Goal: Task Accomplishment & Management: Manage account settings

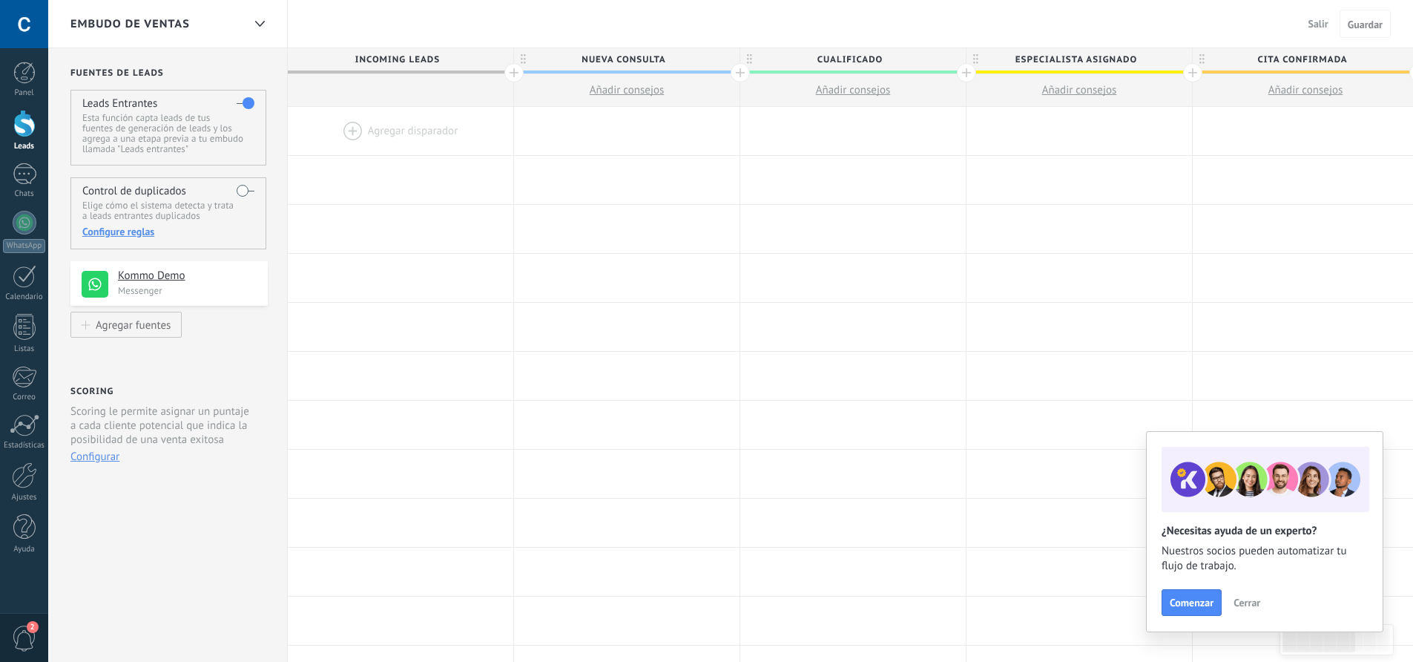
click at [406, 128] on div at bounding box center [400, 131] width 225 height 48
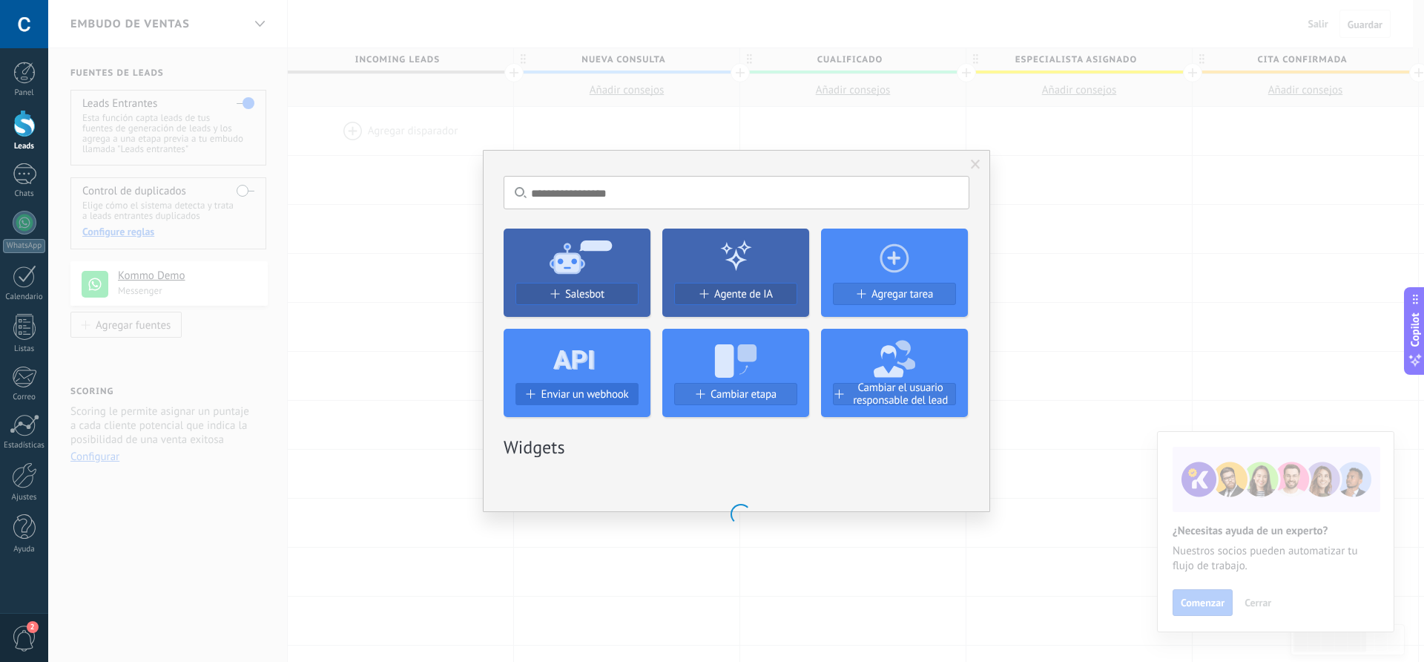
click at [584, 388] on span "Enviar un webhook" at bounding box center [585, 394] width 88 height 13
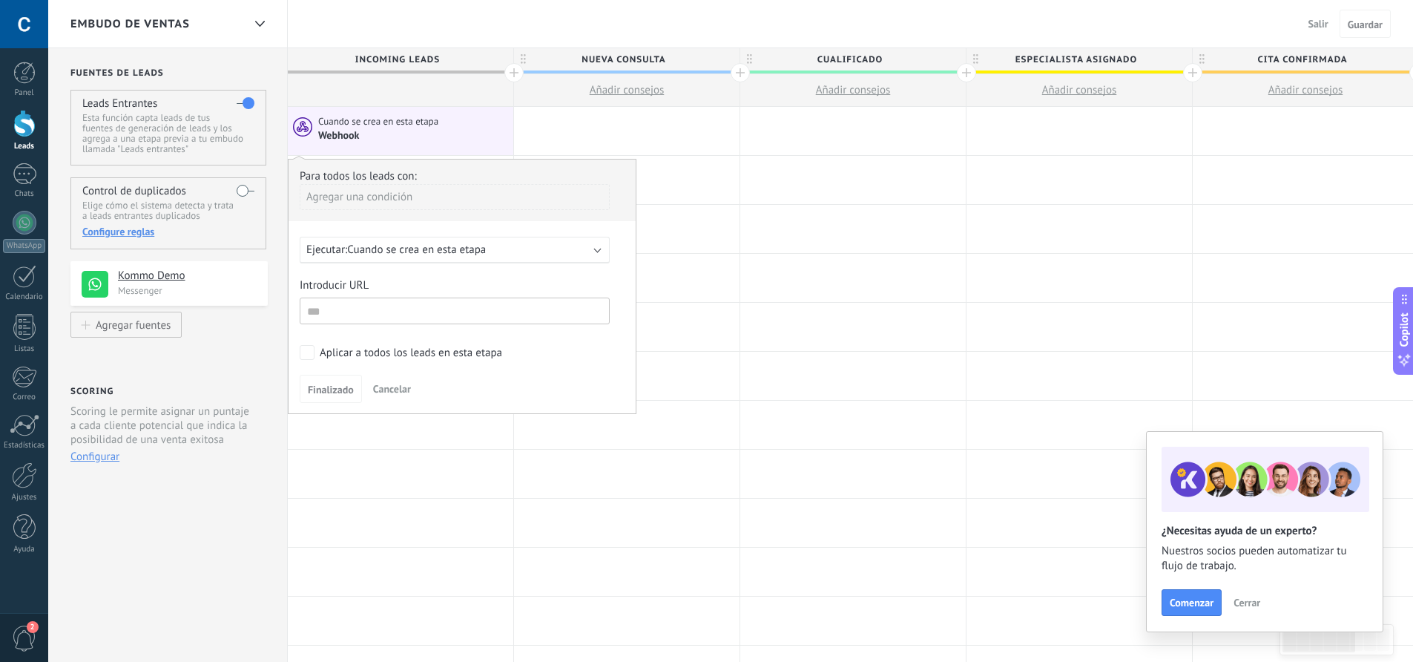
click at [441, 32] on div "Embudo de ventas Salir Cancelar Guardar" at bounding box center [730, 24] width 1365 height 48
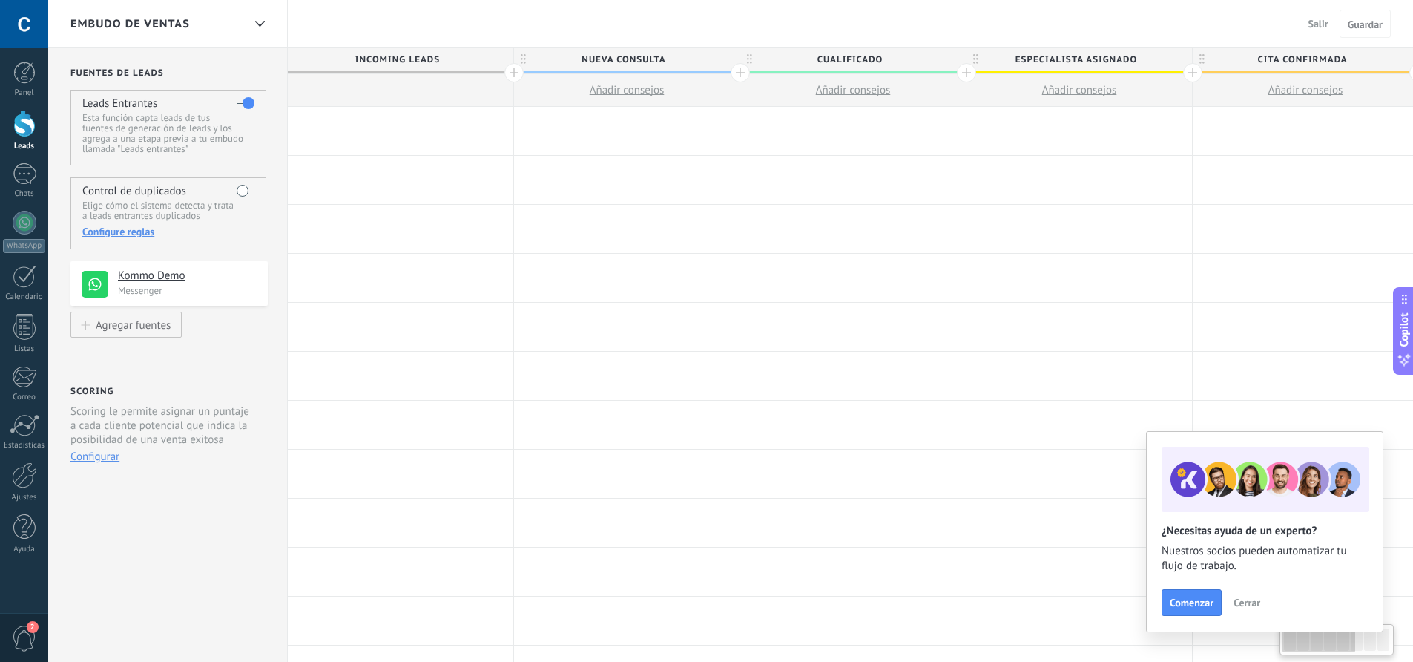
click at [403, 134] on div at bounding box center [400, 131] width 225 height 48
click at [403, 177] on div at bounding box center [400, 180] width 225 height 48
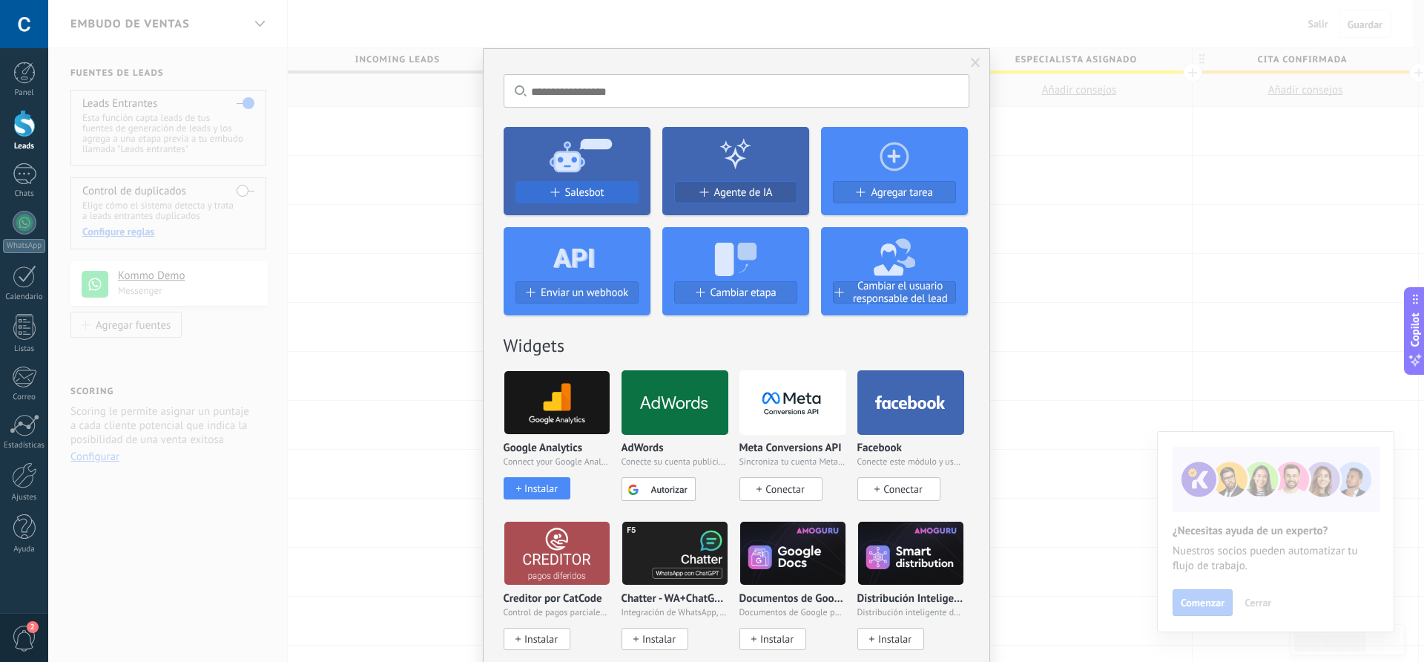
click at [575, 187] on span "Salesbot" at bounding box center [584, 192] width 39 height 13
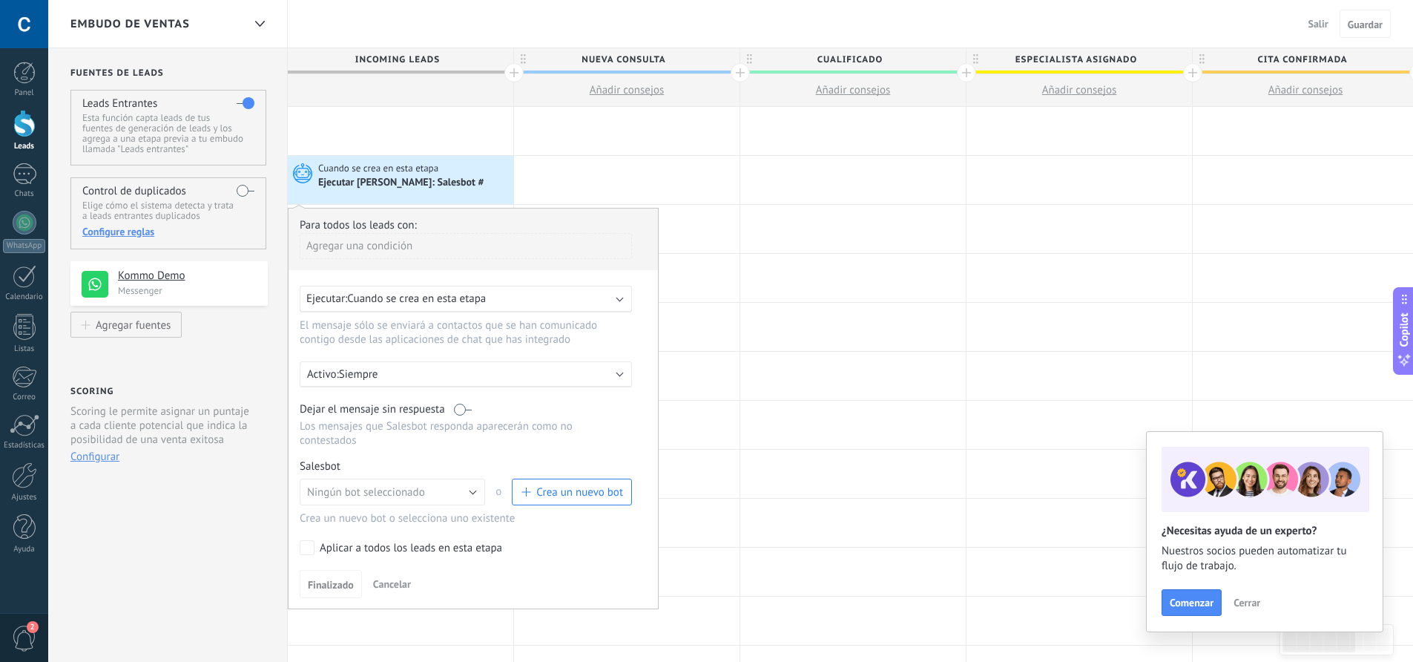
click at [379, 374] on p "Siempre" at bounding box center [469, 374] width 260 height 14
click at [355, 451] on div at bounding box center [473, 408] width 369 height 400
click at [403, 488] on span "Ningún bot seleccionado" at bounding box center [366, 492] width 118 height 14
click at [345, 512] on span "Salesbot #2" at bounding box center [385, 517] width 189 height 14
click at [382, 466] on link "Gestionar" at bounding box center [368, 466] width 39 height 13
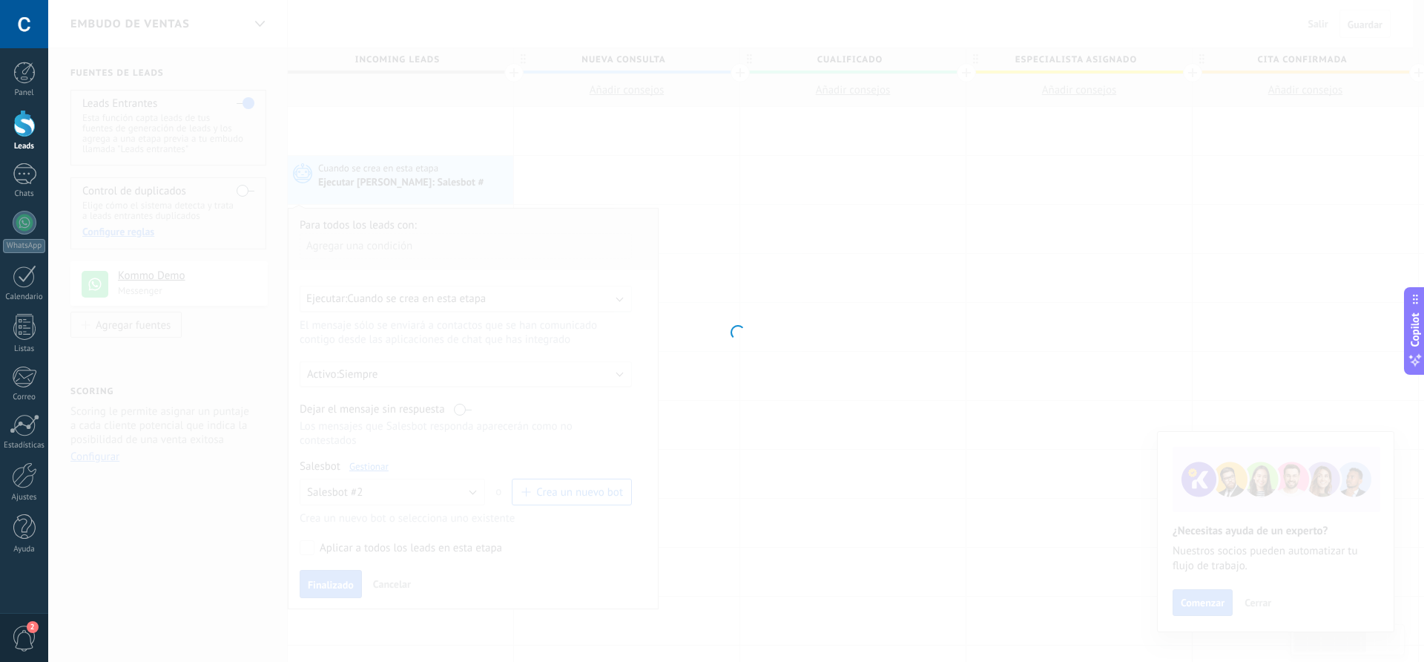
type input "**********"
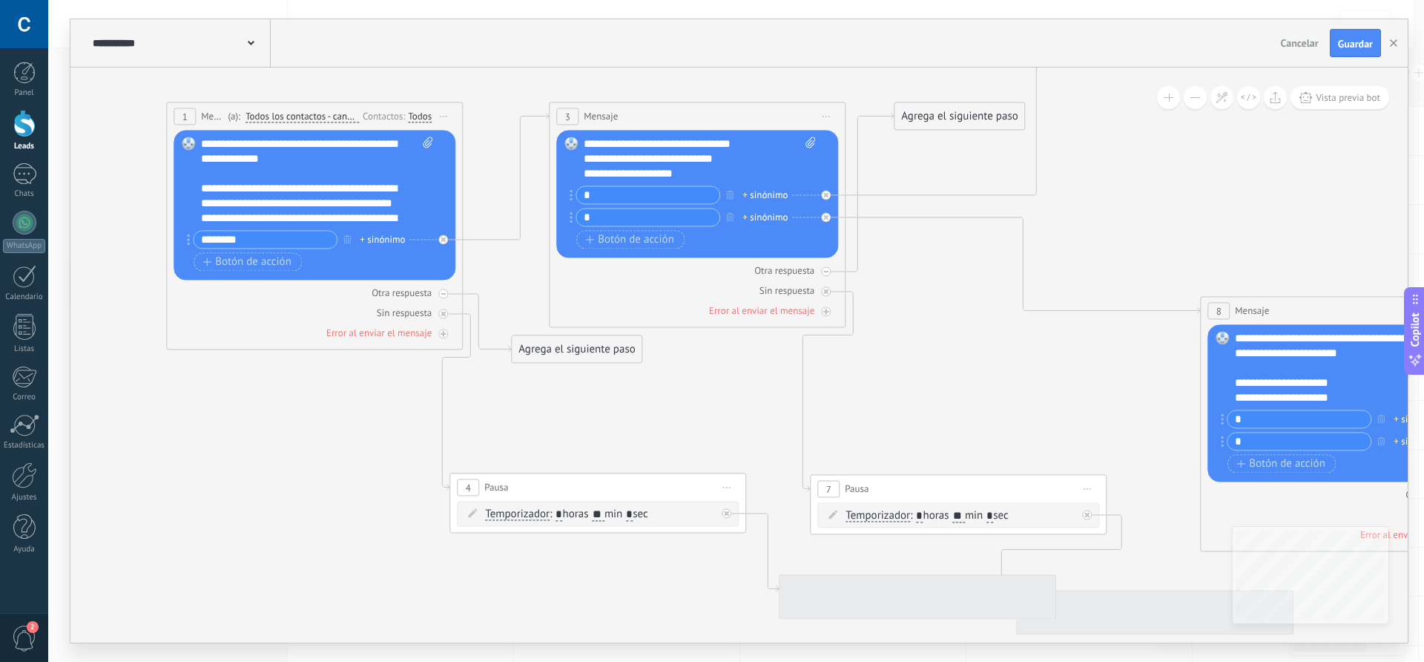
click at [609, 196] on div "1 Mensaje ******* (a): Todos los contactos - canales seleccionados Todos los co…" at bounding box center [609, 196] width 0 height 0
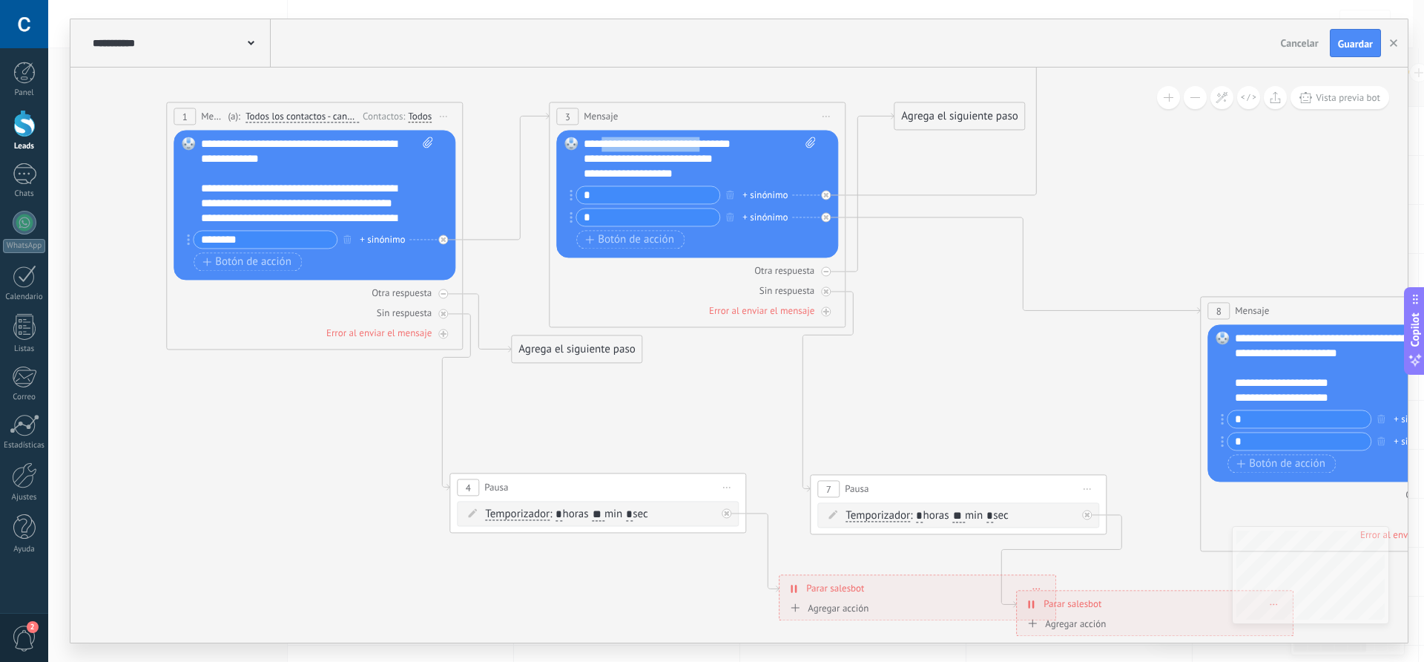
drag, startPoint x: 604, startPoint y: 145, endPoint x: 708, endPoint y: 139, distance: 104.0
click at [708, 139] on div "**********" at bounding box center [700, 158] width 232 height 44
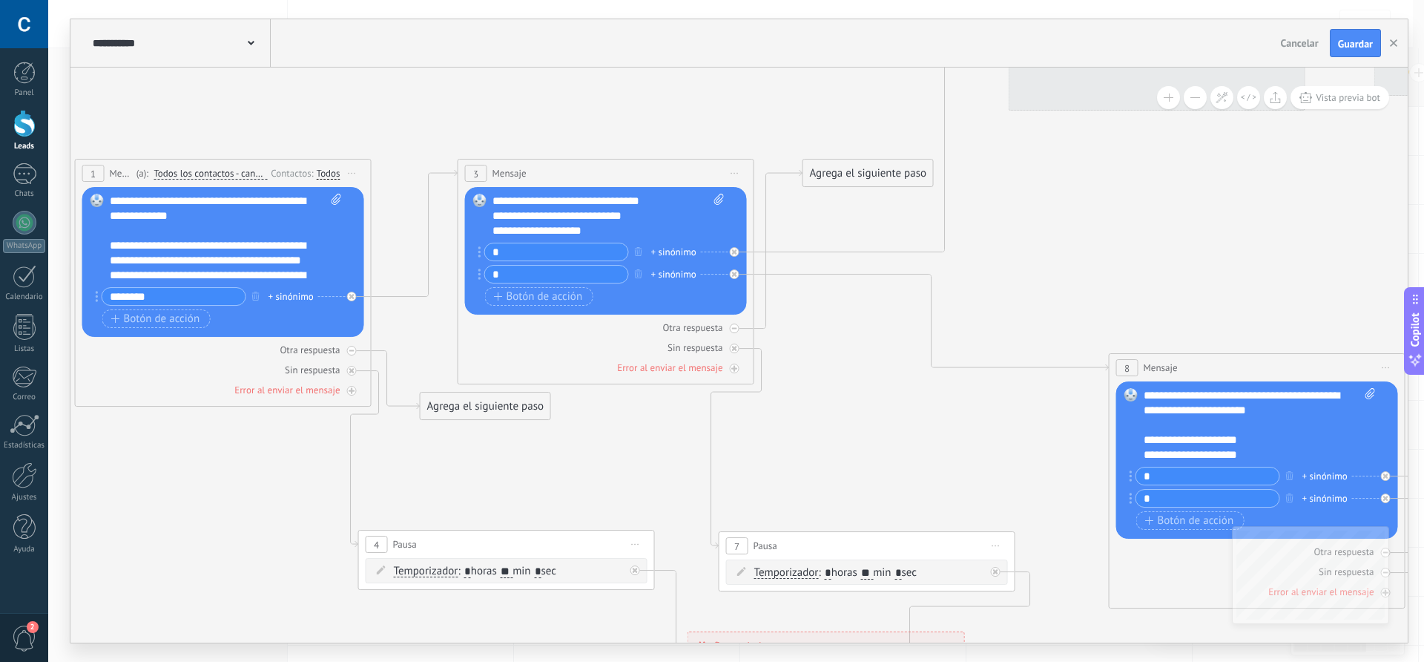
drag, startPoint x: 903, startPoint y: 323, endPoint x: 703, endPoint y: 434, distance: 229.1
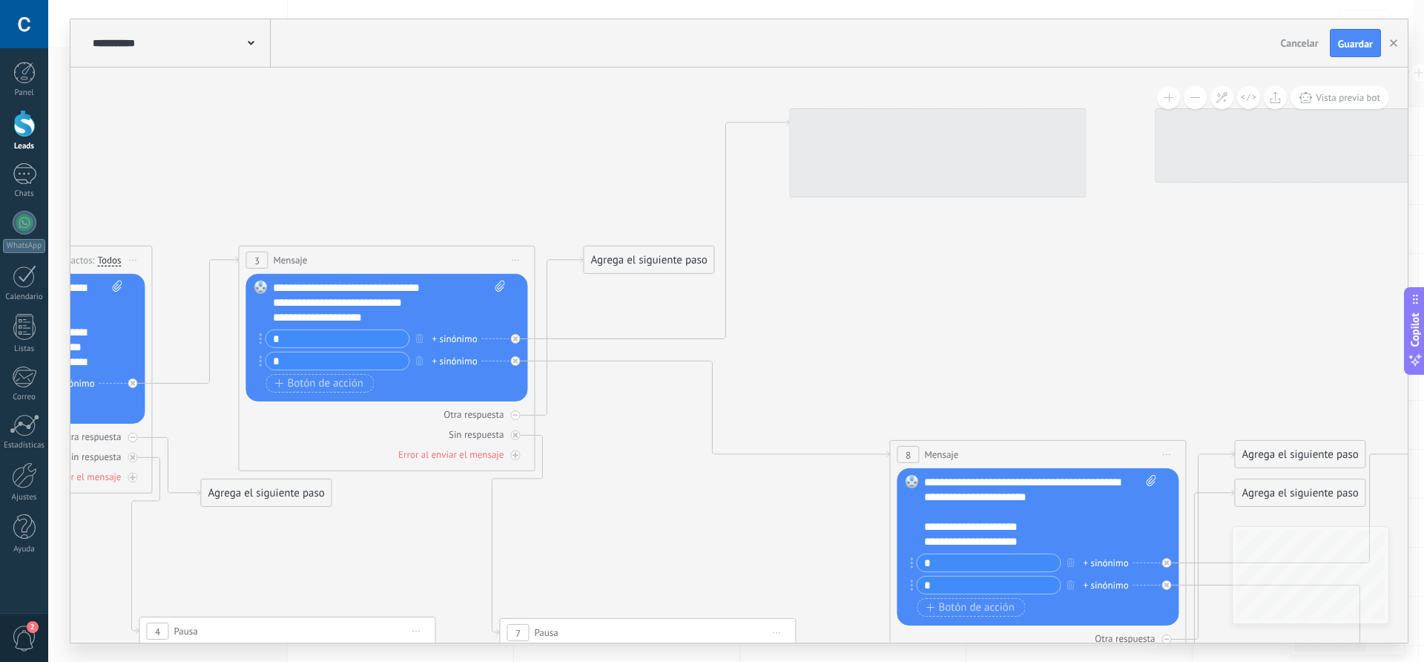
drag, startPoint x: 969, startPoint y: 337, endPoint x: 799, endPoint y: 156, distance: 249.2
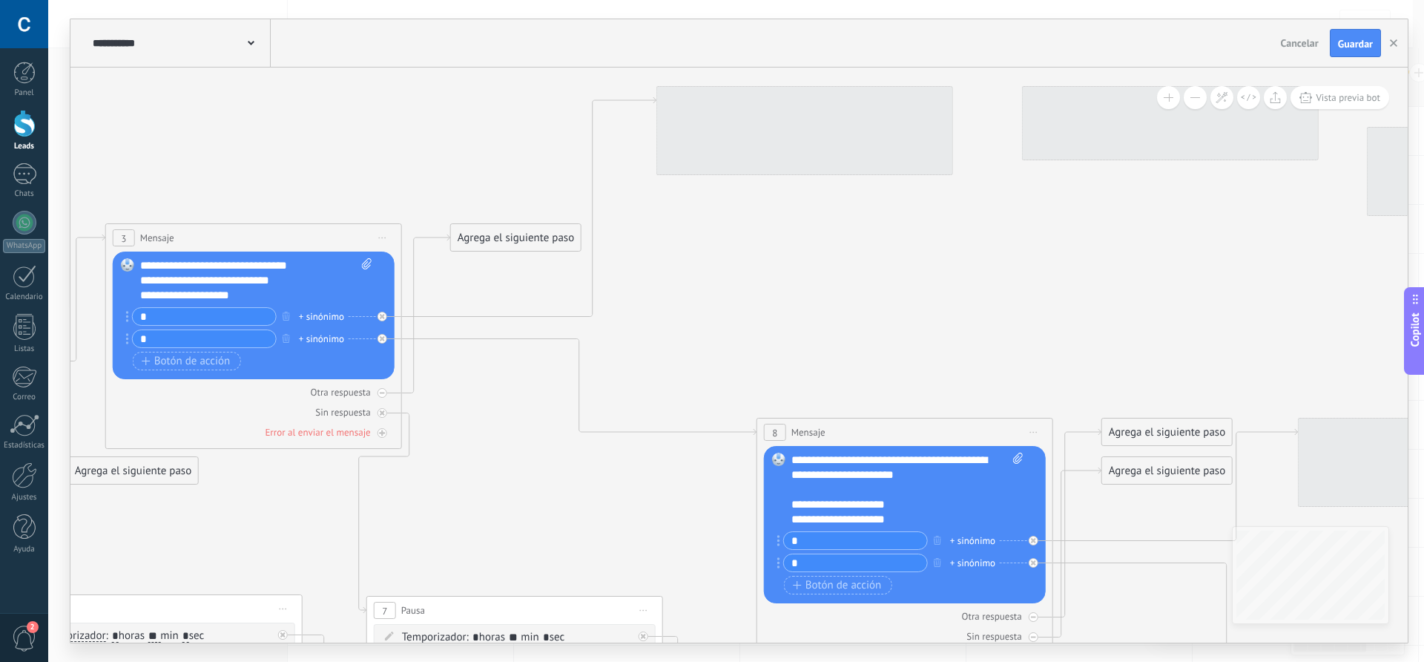
drag, startPoint x: 798, startPoint y: 339, endPoint x: 817, endPoint y: 271, distance: 70.7
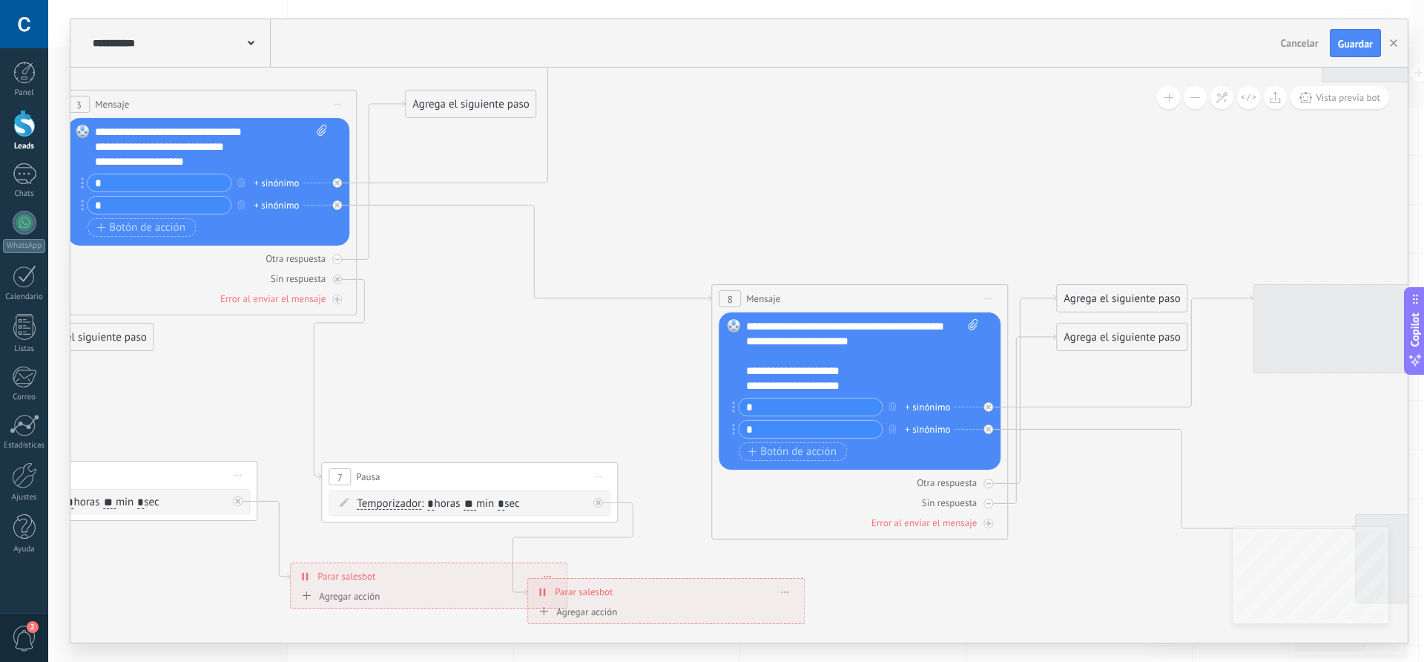
drag, startPoint x: 873, startPoint y: 357, endPoint x: 828, endPoint y: 223, distance: 140.7
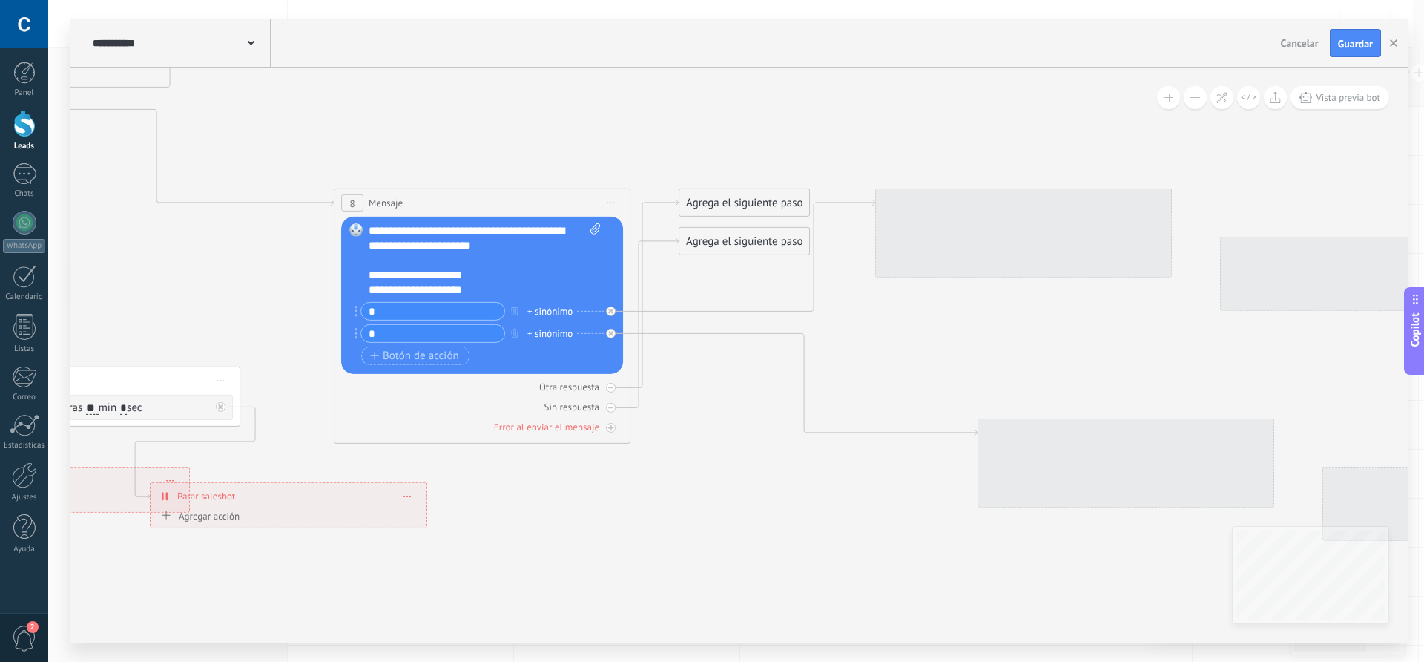
drag, startPoint x: 1235, startPoint y: 418, endPoint x: 848, endPoint y: 321, distance: 399.0
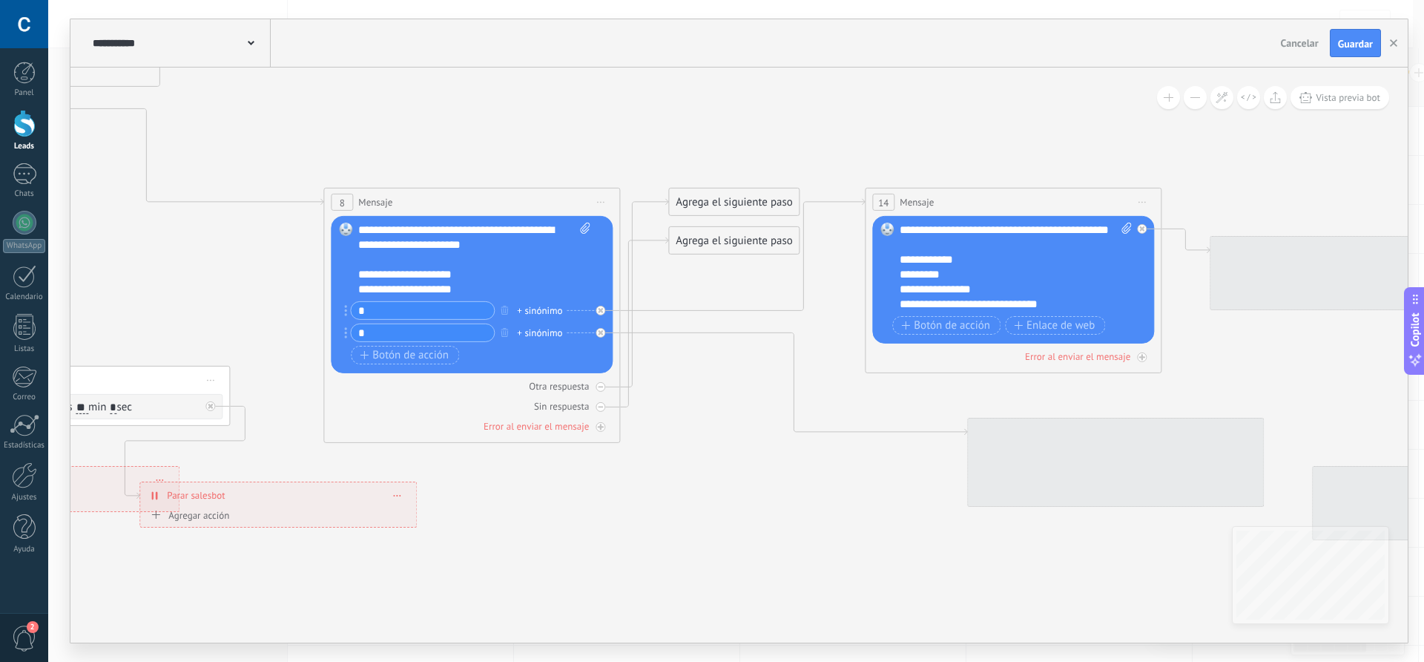
click at [1046, 281] on div "**********" at bounding box center [1016, 266] width 232 height 89
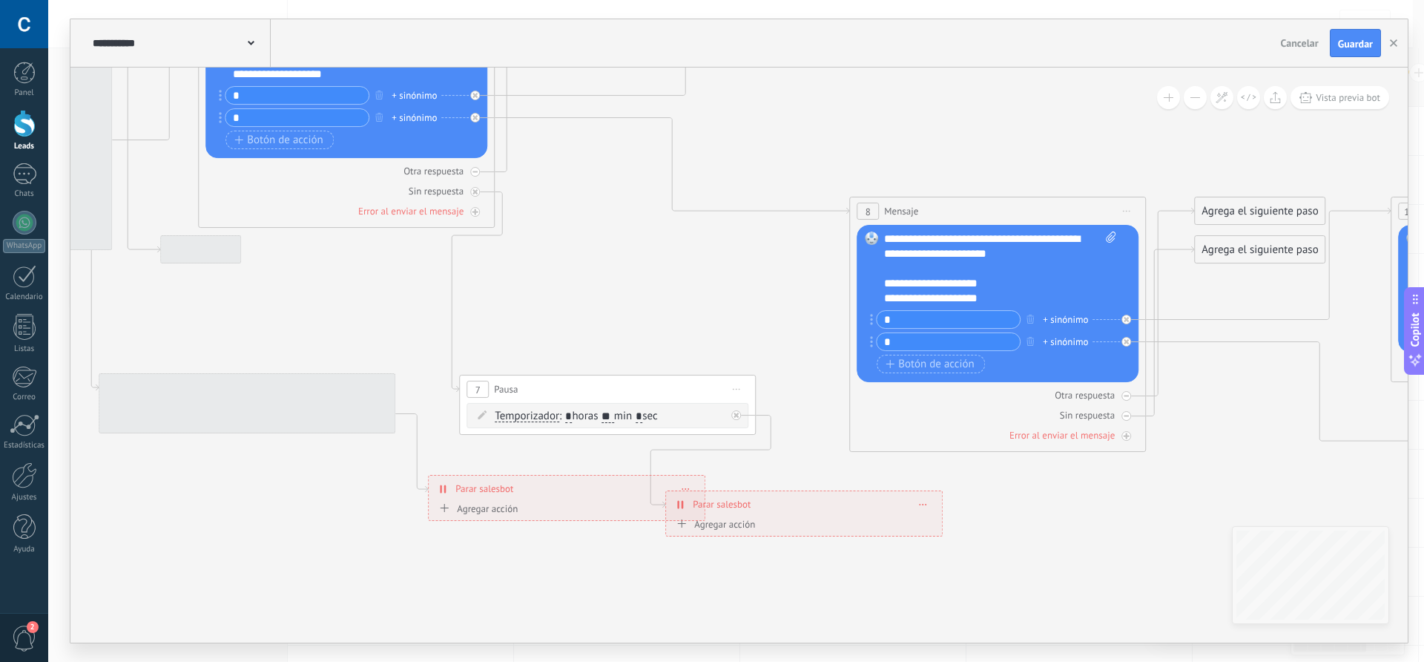
drag, startPoint x: 710, startPoint y: 421, endPoint x: 1304, endPoint y: 493, distance: 598.5
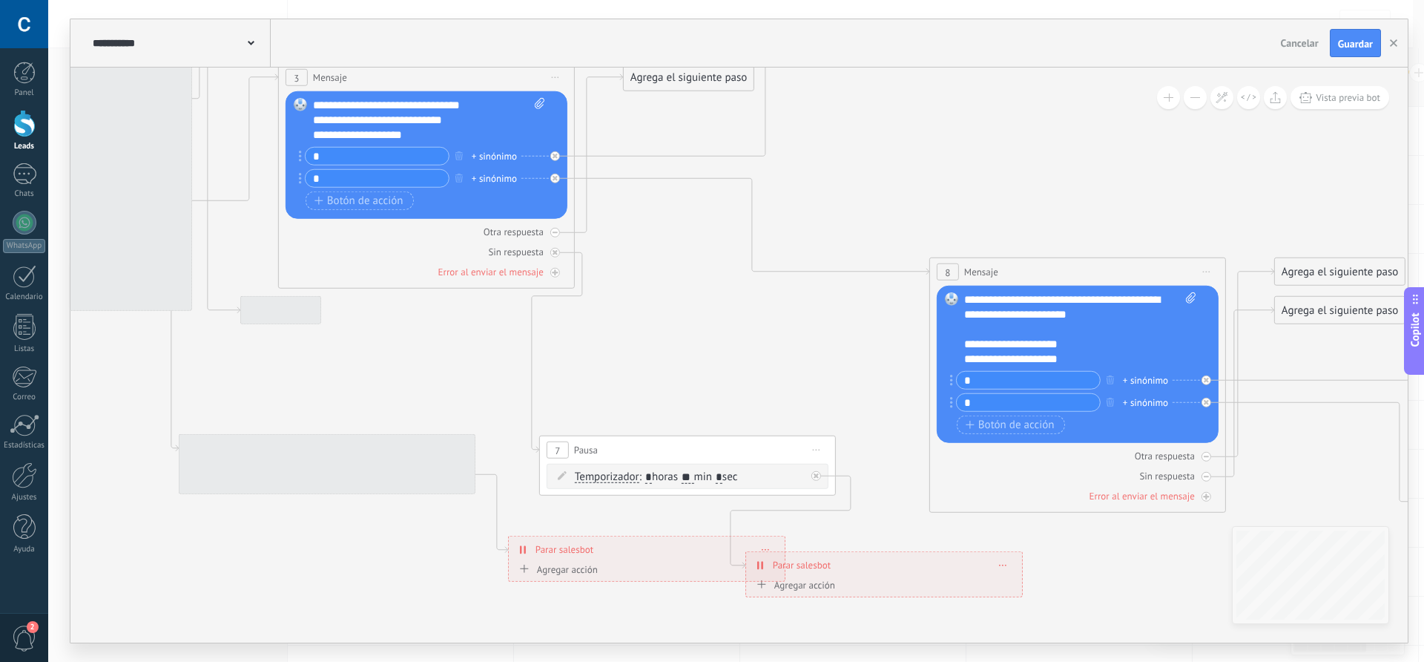
drag, startPoint x: 664, startPoint y: 320, endPoint x: 843, endPoint y: 407, distance: 199.4
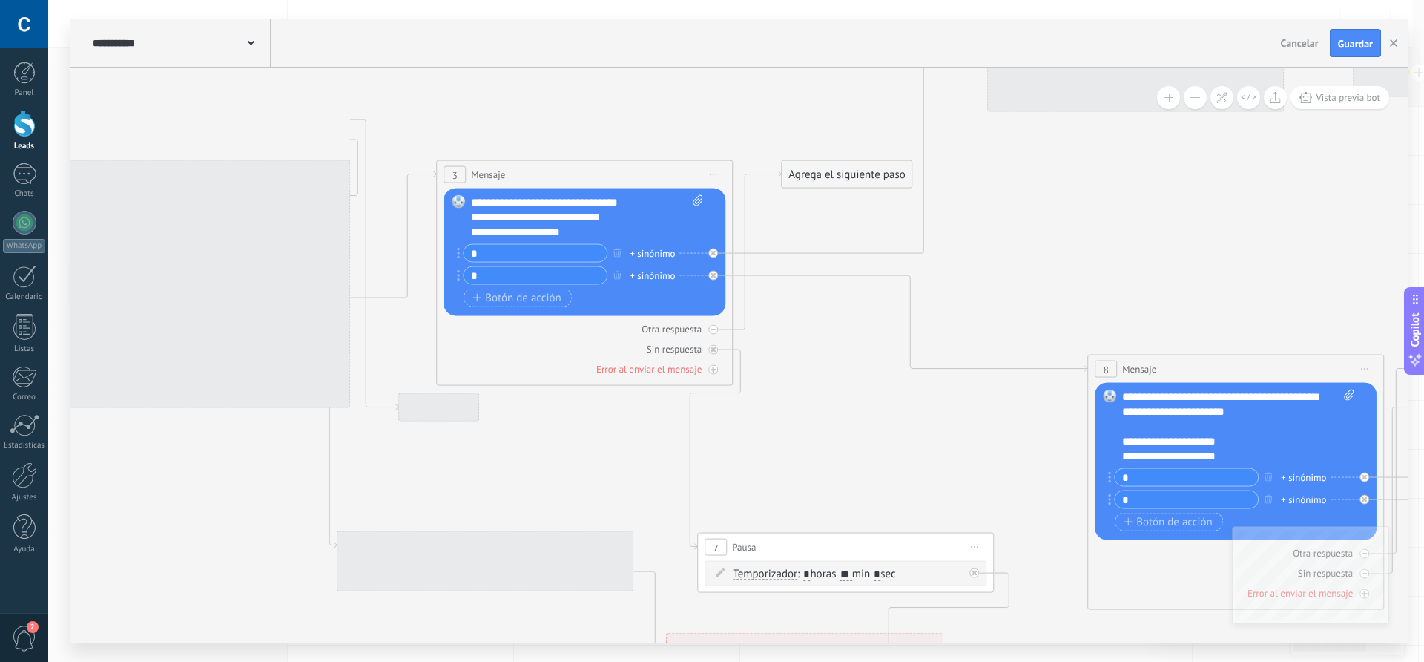
drag, startPoint x: 912, startPoint y: 399, endPoint x: 724, endPoint y: 471, distance: 201.7
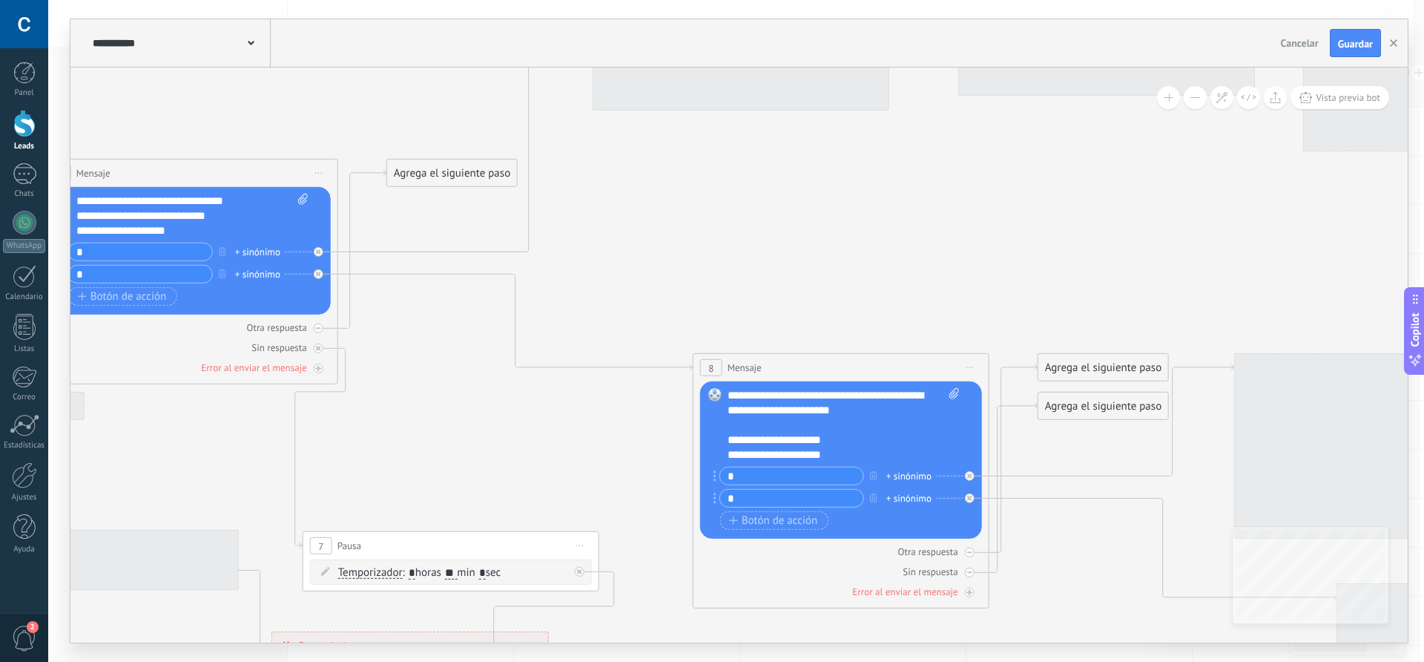
drag, startPoint x: 1045, startPoint y: 357, endPoint x: 754, endPoint y: 269, distance: 304.5
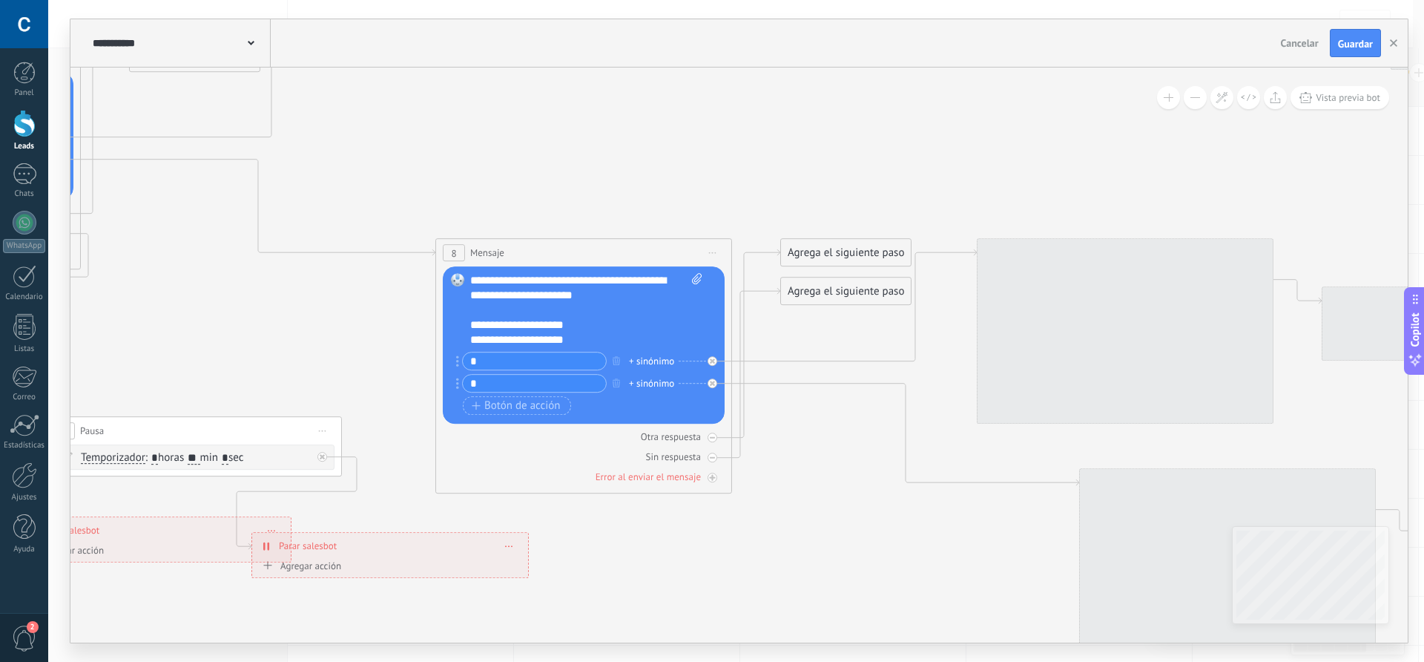
drag, startPoint x: 1061, startPoint y: 531, endPoint x: 624, endPoint y: 382, distance: 461.6
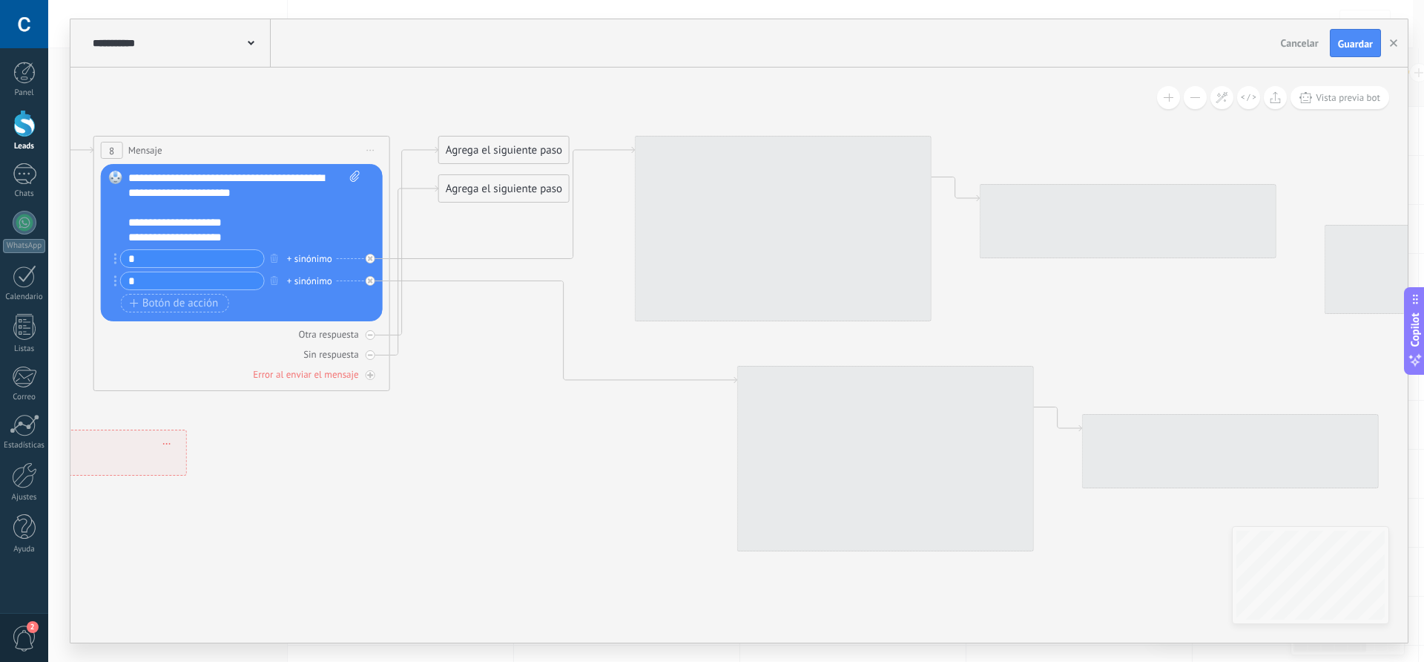
drag, startPoint x: 950, startPoint y: 430, endPoint x: 619, endPoint y: 332, distance: 345.7
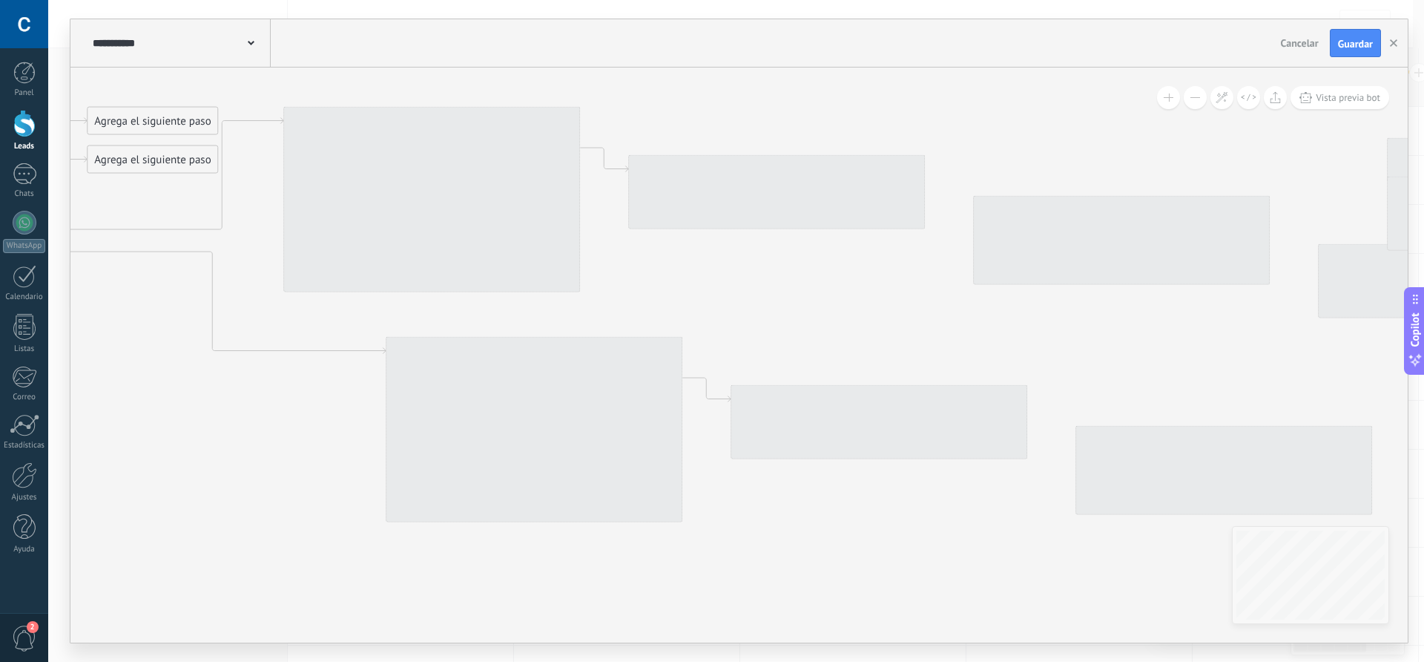
drag, startPoint x: 1133, startPoint y: 317, endPoint x: 786, endPoint y: 289, distance: 348.2
click at [22, 472] on div at bounding box center [24, 475] width 25 height 26
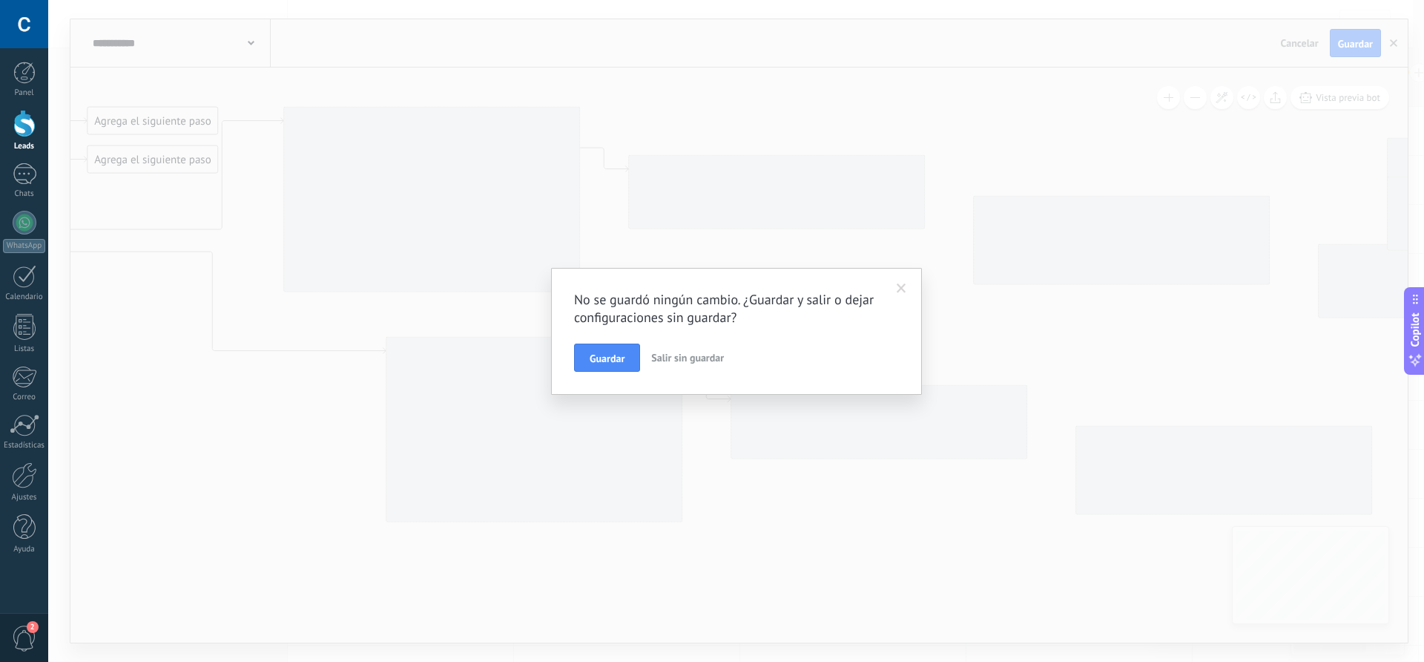
drag, startPoint x: 617, startPoint y: 343, endPoint x: 613, endPoint y: 351, distance: 9.0
click at [617, 343] on button "Guardar" at bounding box center [607, 357] width 66 height 28
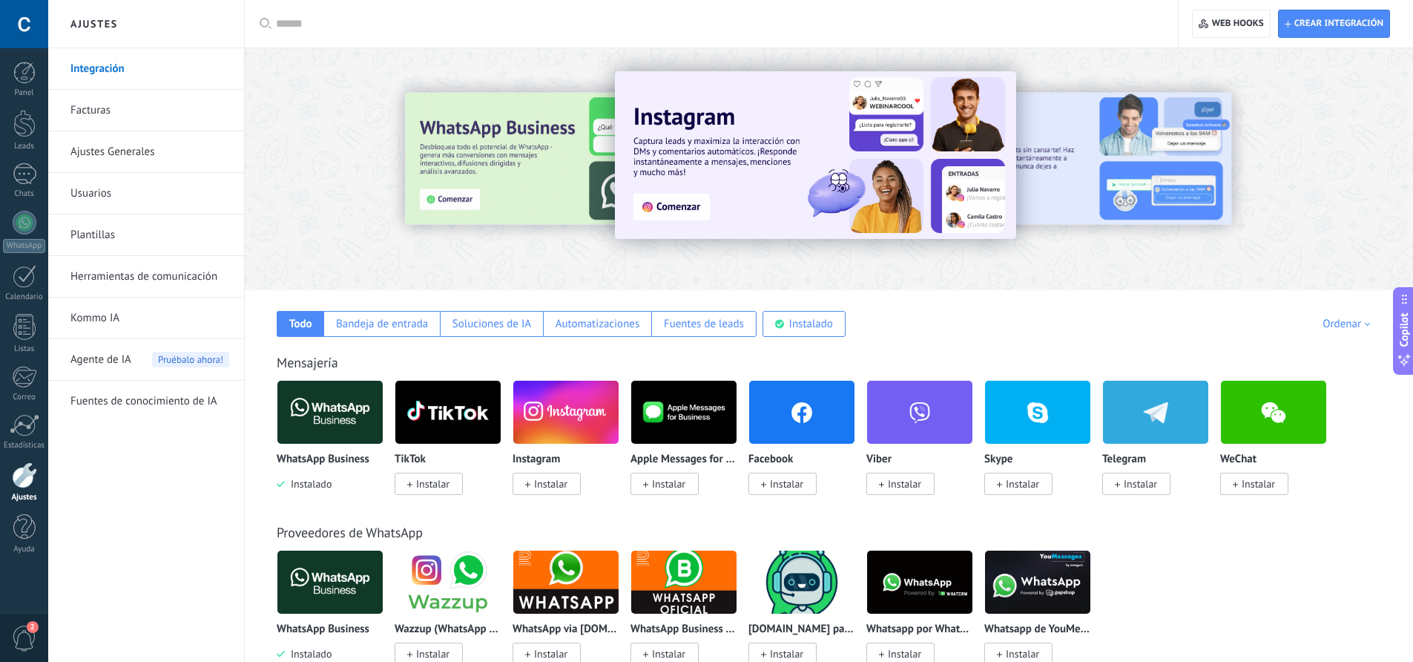
click at [332, 415] on img at bounding box center [329, 412] width 105 height 72
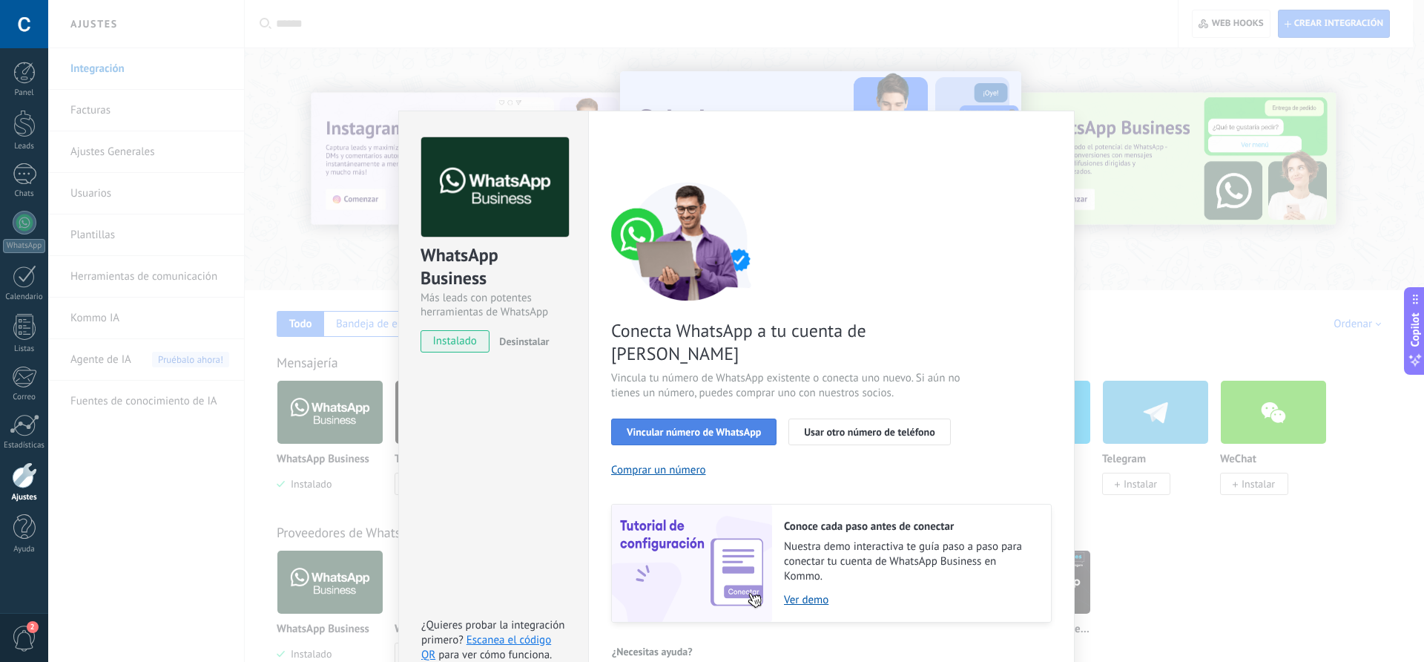
click at [705, 426] on span "Vincular número de WhatsApp" at bounding box center [694, 431] width 134 height 10
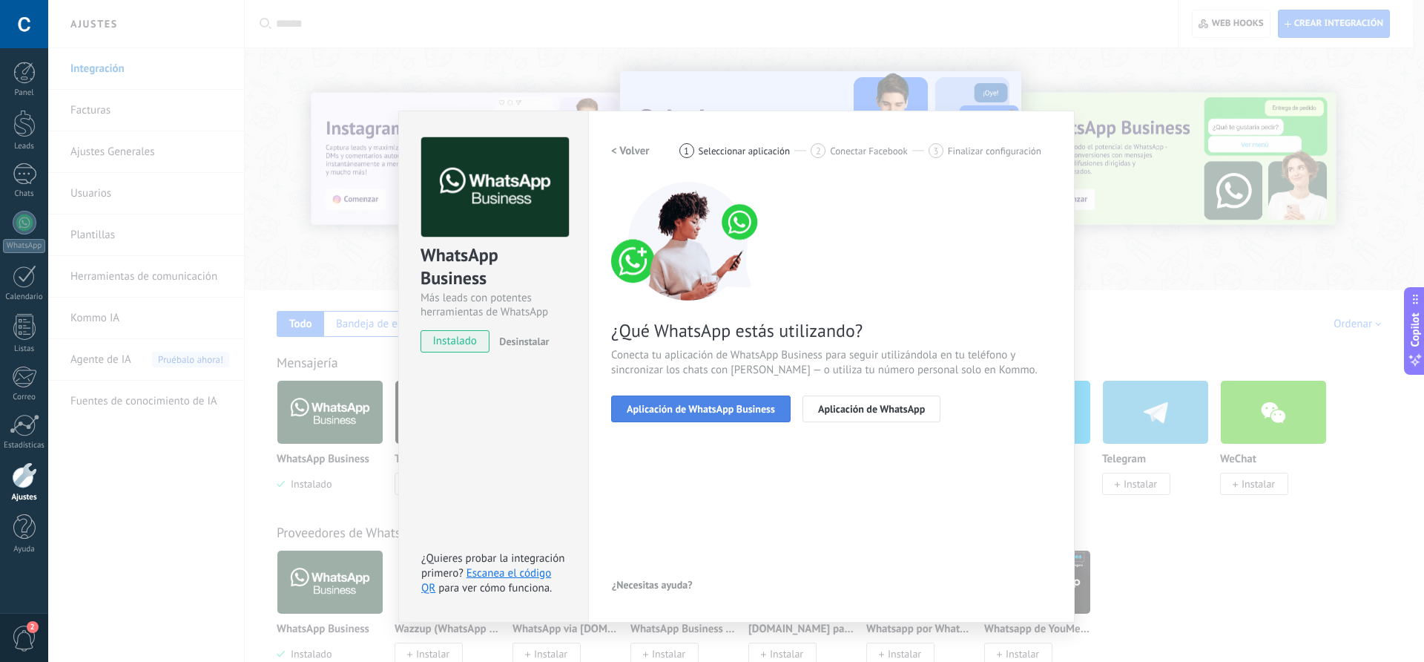
click at [703, 412] on span "Aplicación de WhatsApp Business" at bounding box center [701, 408] width 148 height 10
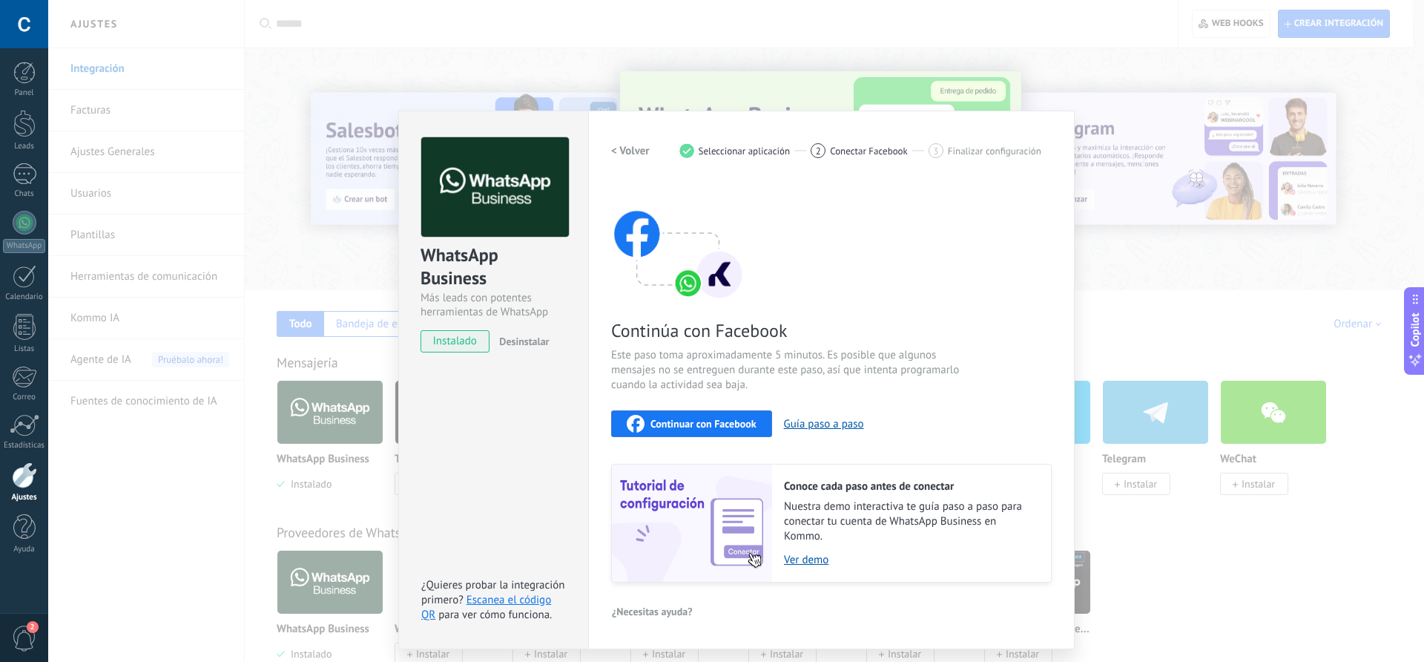
click at [697, 426] on span "Continuar con Facebook" at bounding box center [703, 423] width 106 height 10
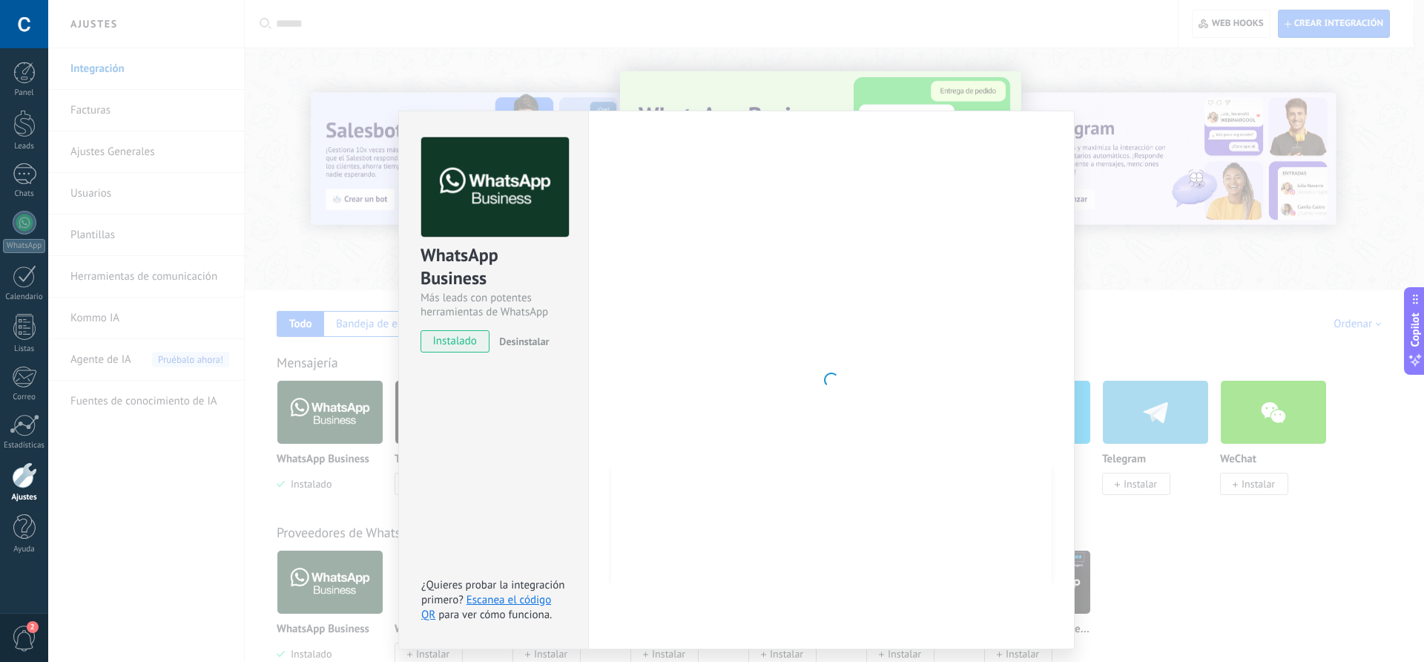
click at [484, 35] on div "WhatsApp Business Más leads con potentes herramientas de WhatsApp instalado Des…" at bounding box center [736, 331] width 1376 height 662
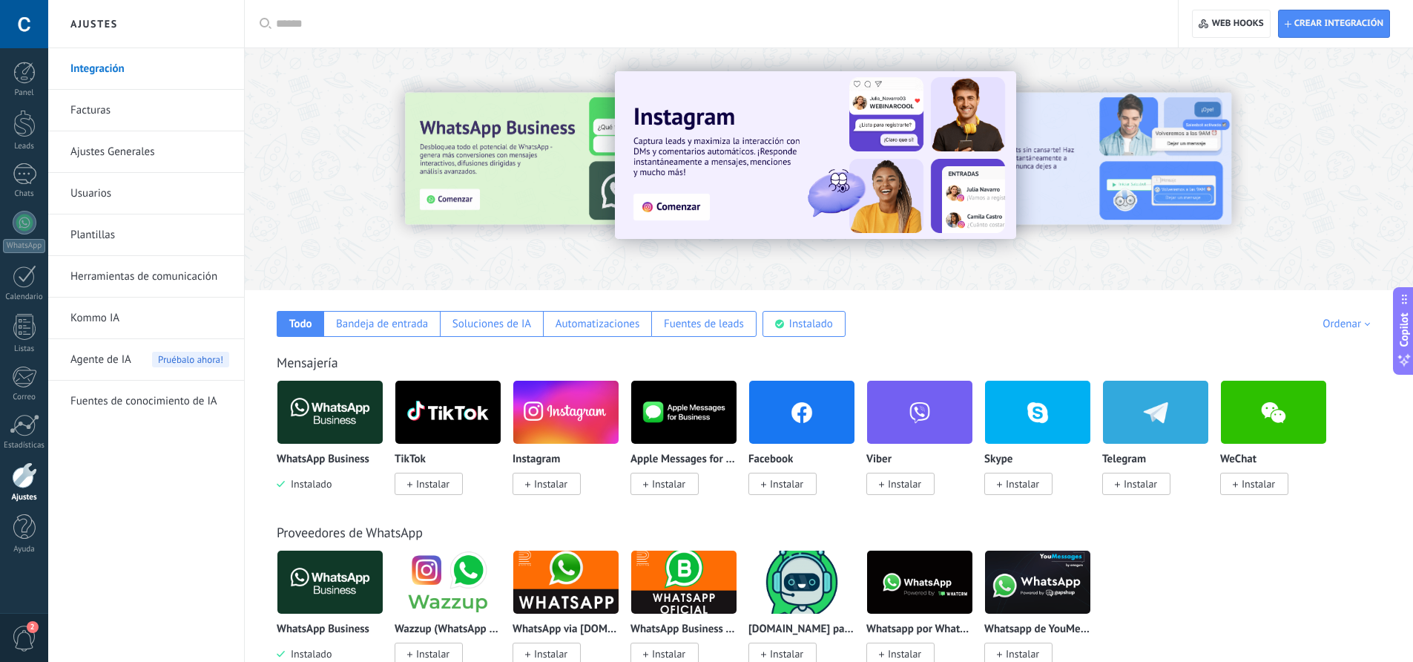
click at [355, 412] on img at bounding box center [329, 412] width 105 height 72
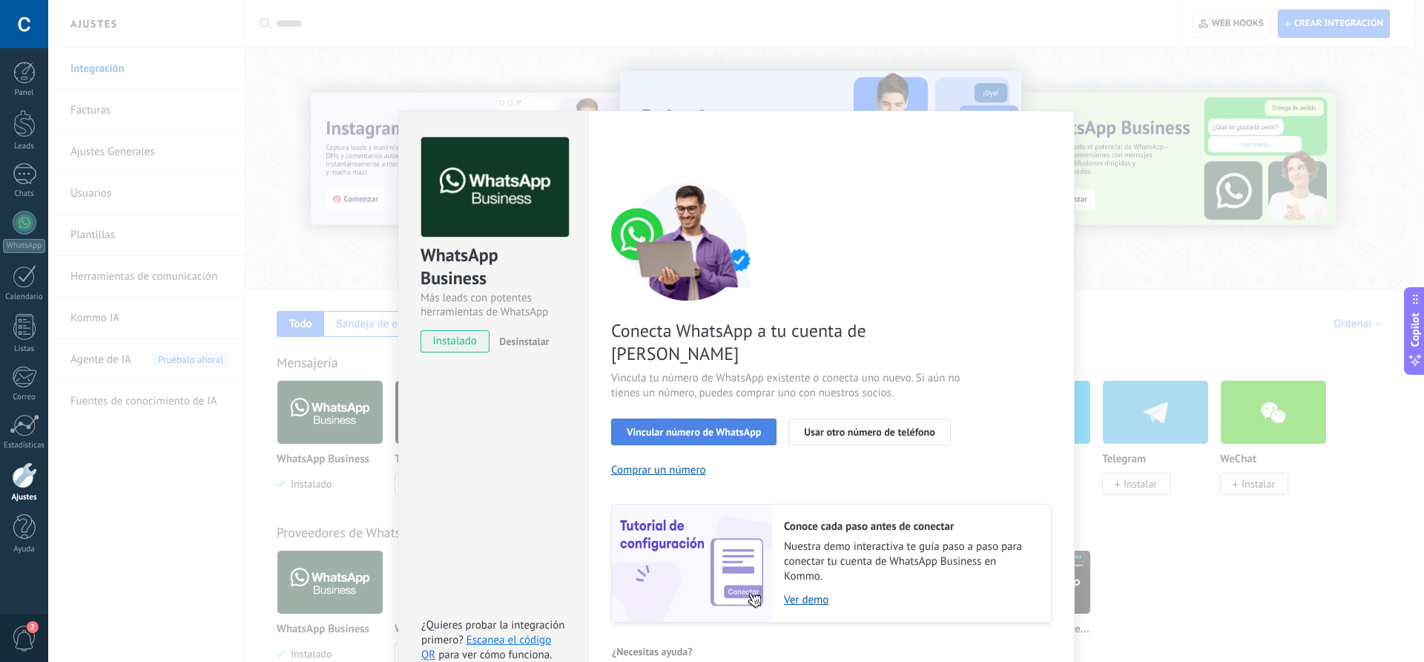
click at [703, 426] on span "Vincular número de WhatsApp" at bounding box center [694, 431] width 134 height 10
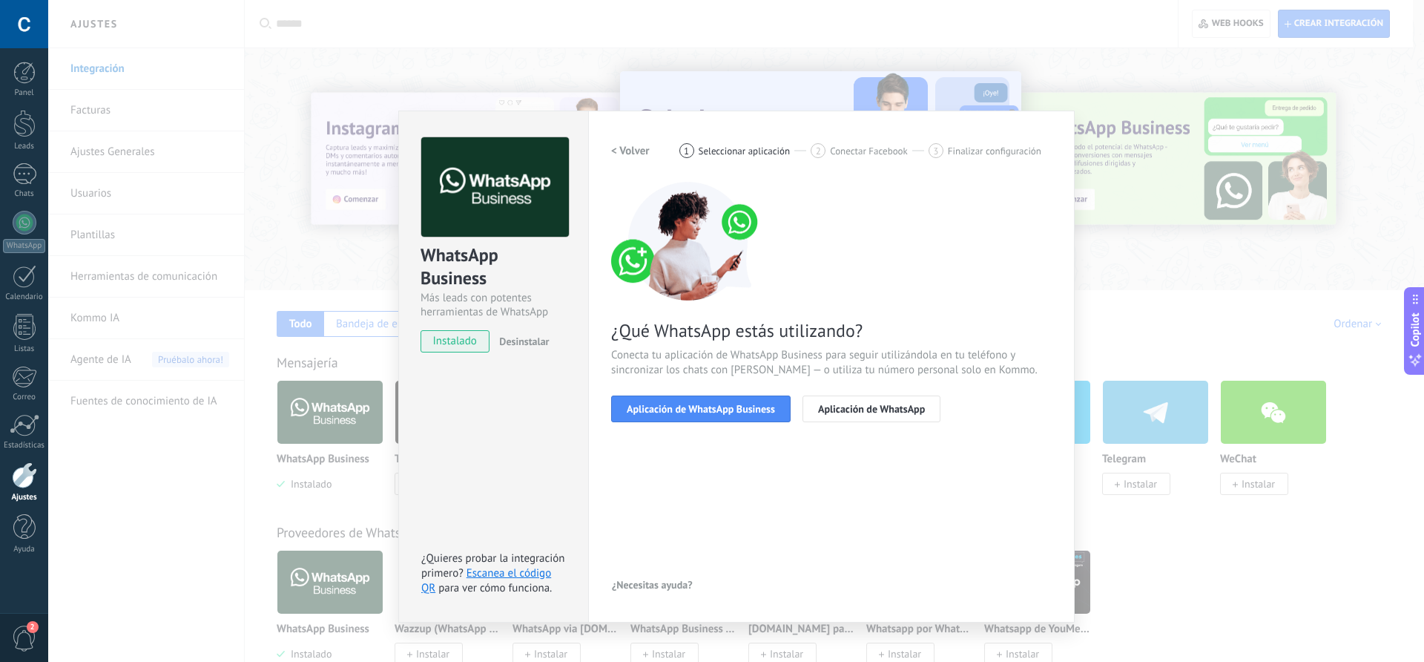
click at [703, 410] on span "Aplicación de WhatsApp Business" at bounding box center [701, 408] width 148 height 10
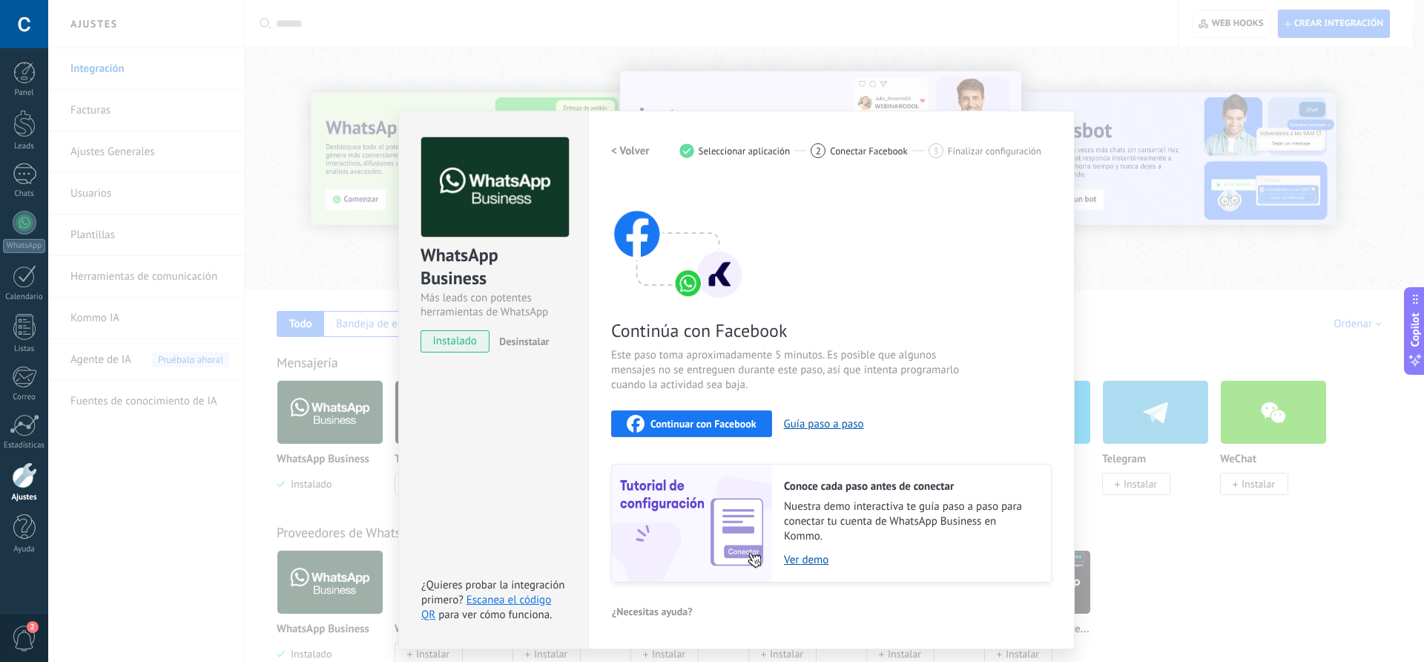
click at [702, 423] on span "Continuar con Facebook" at bounding box center [703, 423] width 106 height 10
